Goal: Task Accomplishment & Management: Manage account settings

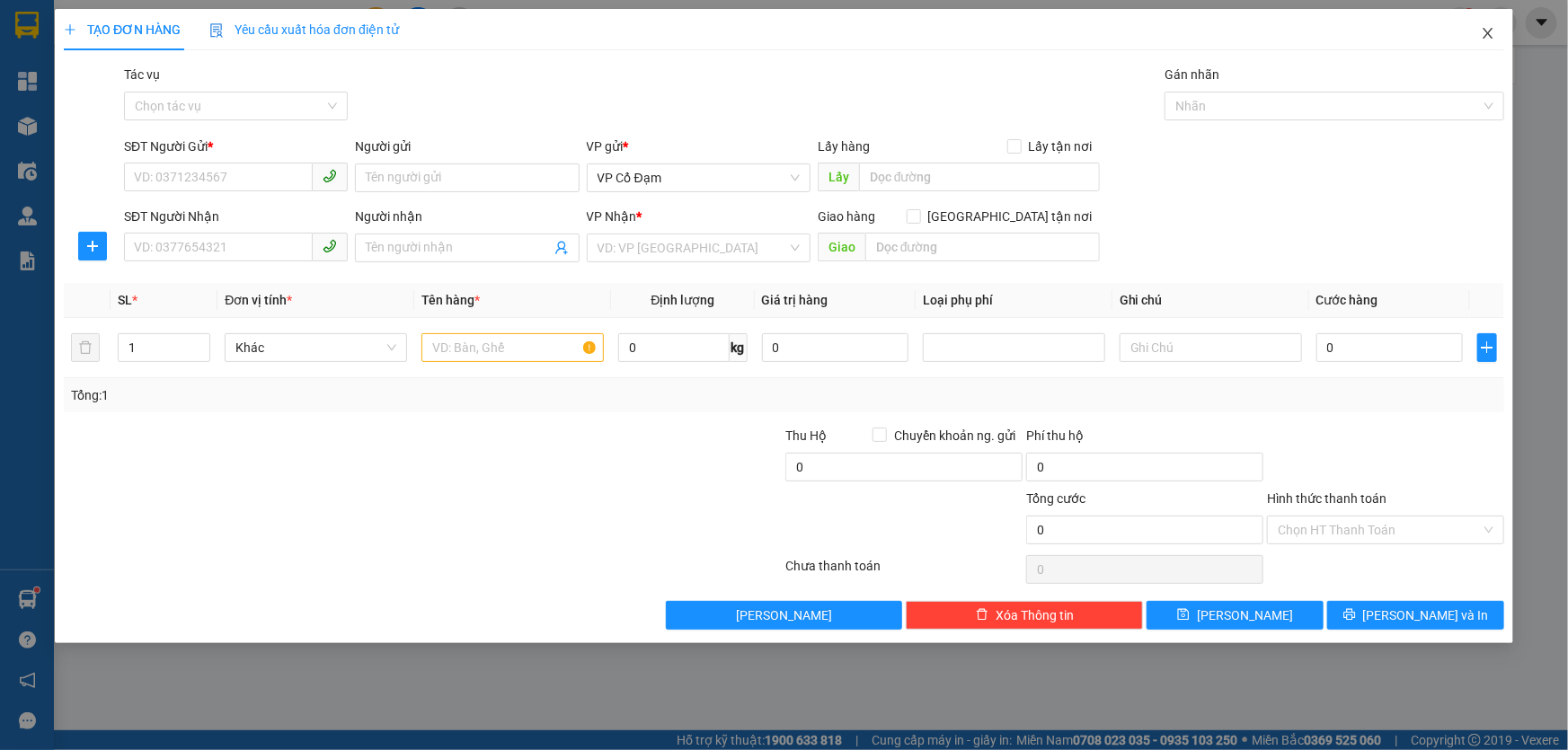
click at [1491, 27] on icon "close" at bounding box center [1488, 33] width 14 height 14
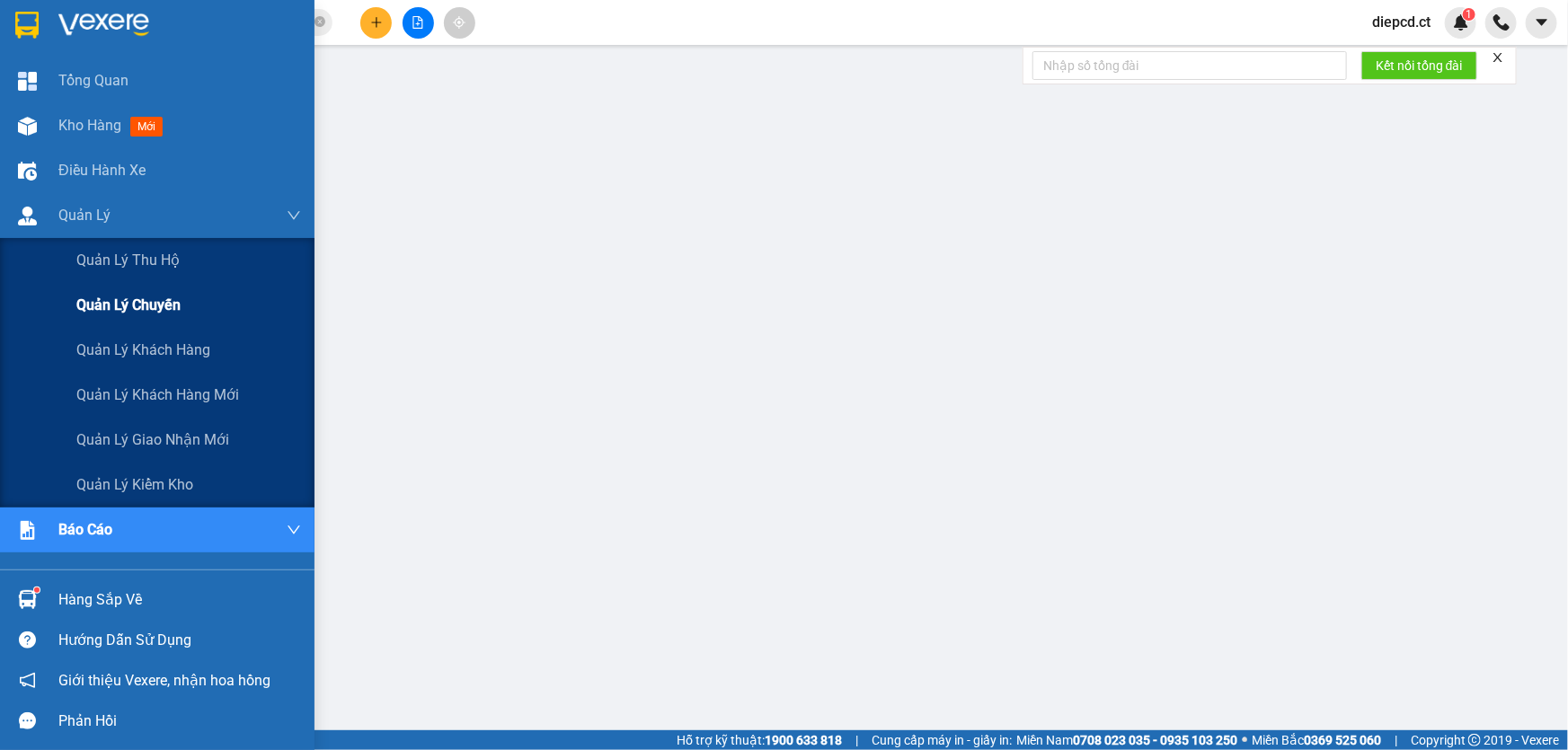
drag, startPoint x: 54, startPoint y: 339, endPoint x: 7, endPoint y: 323, distance: 49.6
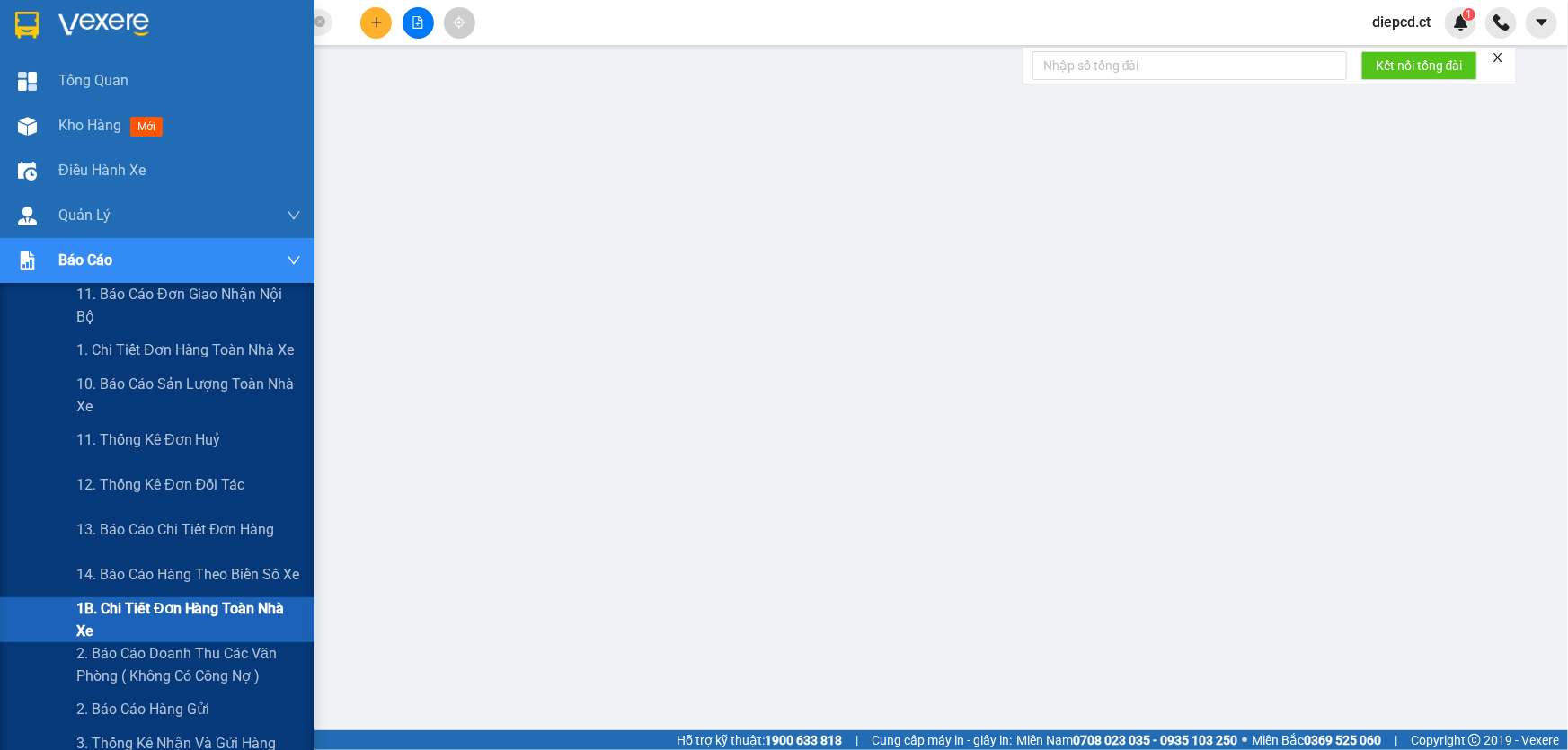
scroll to position [140, 0]
click at [103, 613] on span "1B. Chi tiết đơn hàng toàn nhà xe" at bounding box center [189, 620] width 225 height 45
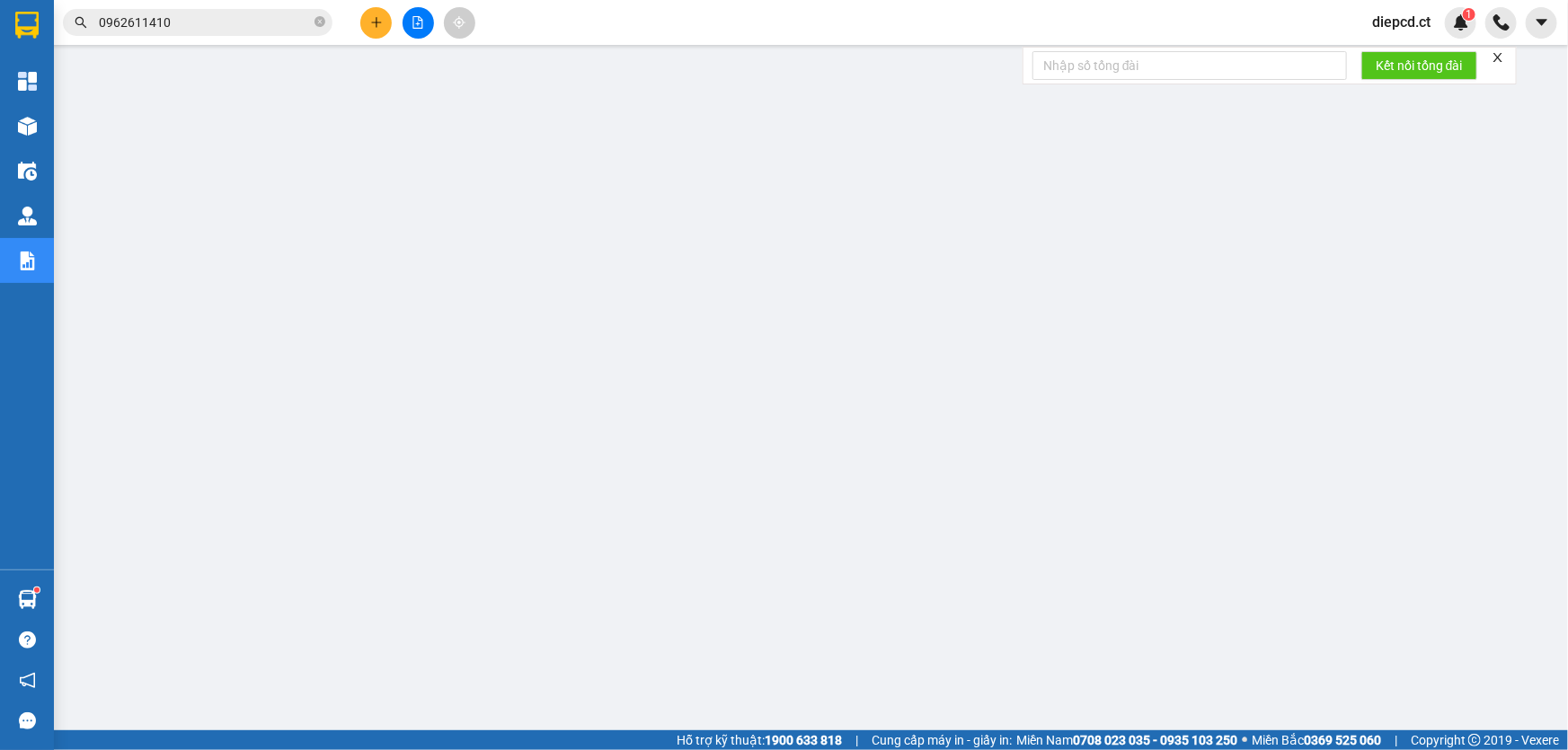
scroll to position [0, 0]
click at [1394, 22] on span "diepcd.ct" at bounding box center [1401, 22] width 87 height 22
click at [1395, 57] on span "Đăng xuất" at bounding box center [1423, 55] width 76 height 20
